Goal: Task Accomplishment & Management: Complete application form

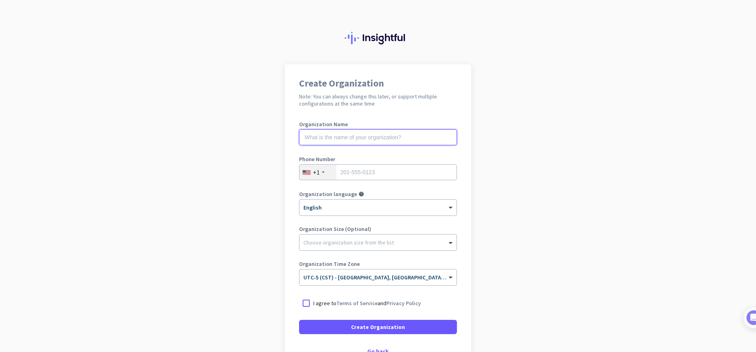
click at [355, 136] on input "text" at bounding box center [378, 137] width 158 height 16
click at [349, 142] on input "text" at bounding box center [378, 137] width 158 height 16
click at [462, 52] on div at bounding box center [378, 32] width 756 height 64
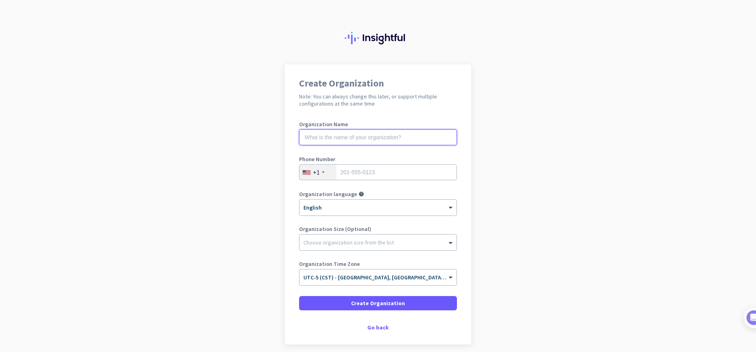
click at [350, 134] on input "text" at bounding box center [378, 137] width 158 height 16
click at [347, 170] on input "tel" at bounding box center [378, 172] width 158 height 16
click at [337, 140] on input "text" at bounding box center [378, 137] width 158 height 16
click at [346, 138] on input "text" at bounding box center [378, 137] width 158 height 16
type input "Merco"
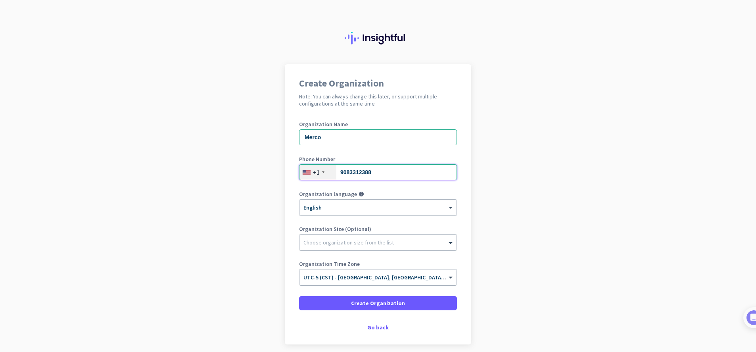
type input "9083312388"
click at [371, 301] on span "Create Organization" at bounding box center [378, 303] width 54 height 8
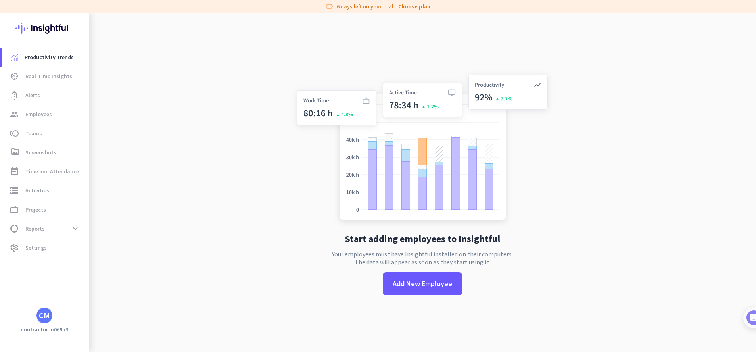
click at [273, 39] on app-no-employees "Start adding employees to Insightful Your employees must have Insightful instal…" at bounding box center [422, 189] width 667 height 352
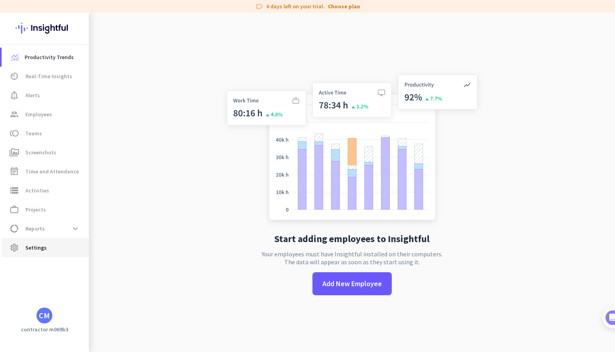
click at [34, 248] on span "Settings" at bounding box center [35, 248] width 21 height 10
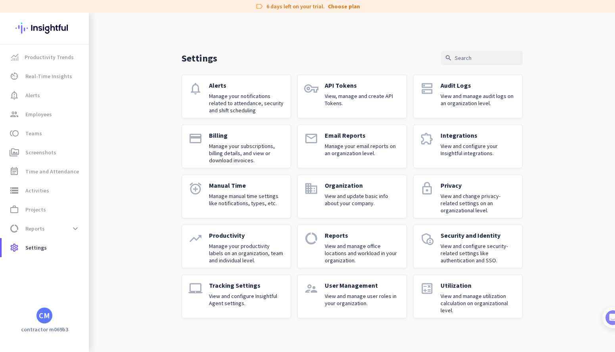
click at [398, 41] on div "Settings search notifications Alerts Manage your notifications related to atten…" at bounding box center [352, 172] width 527 height 318
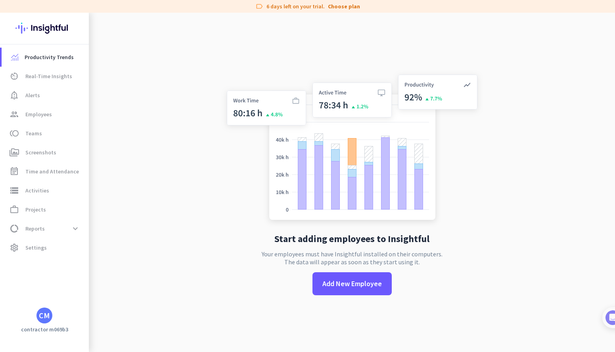
click at [43, 319] on div "CM" at bounding box center [44, 316] width 11 height 8
click at [72, 301] on span "Sign out" at bounding box center [87, 300] width 48 height 7
